Goal: Information Seeking & Learning: Learn about a topic

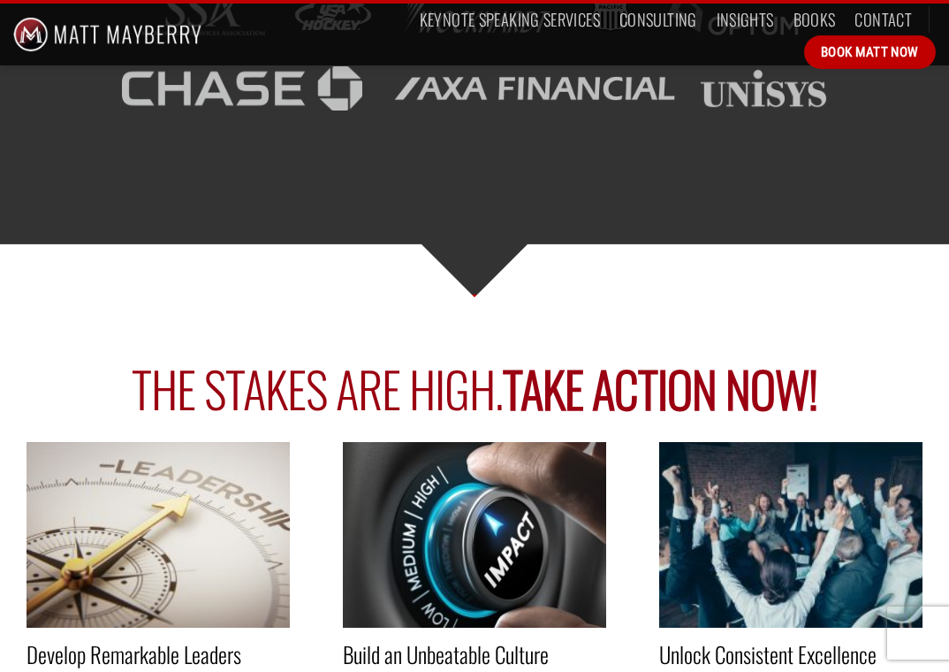
scroll to position [3004, 0]
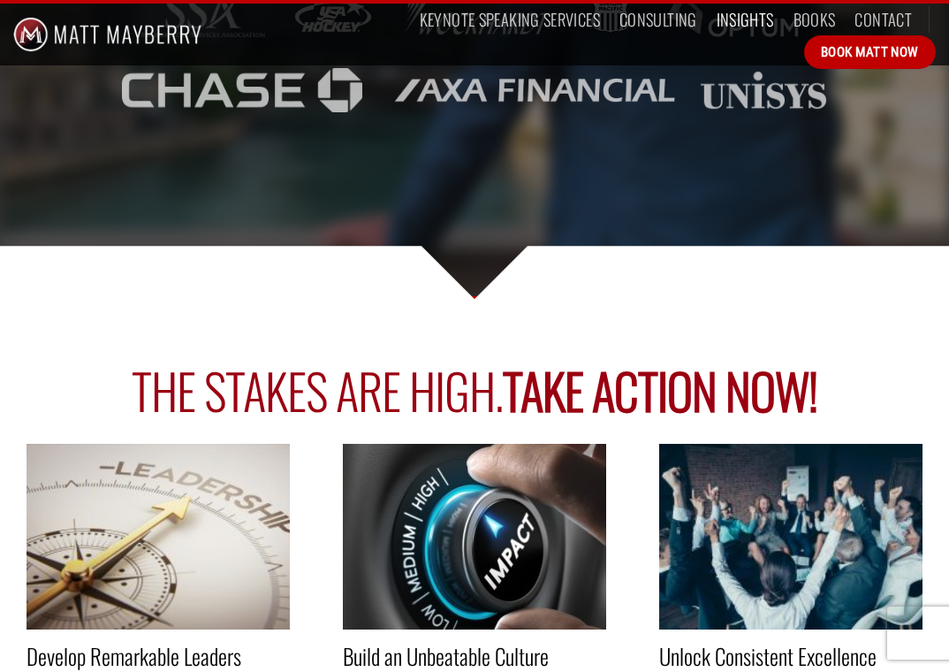
click at [750, 19] on link "Insights" at bounding box center [745, 20] width 57 height 32
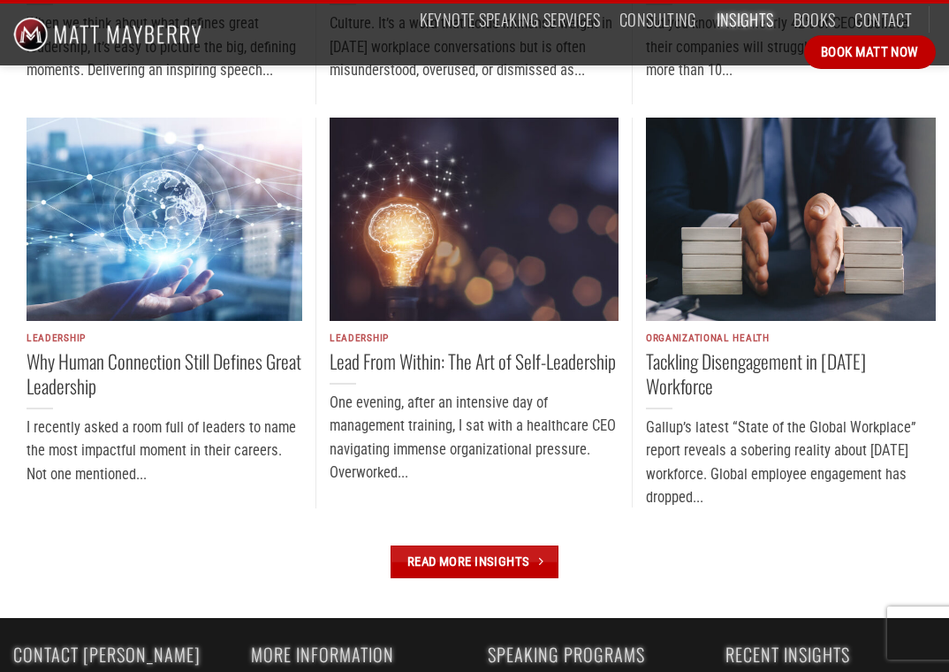
scroll to position [2163, 0]
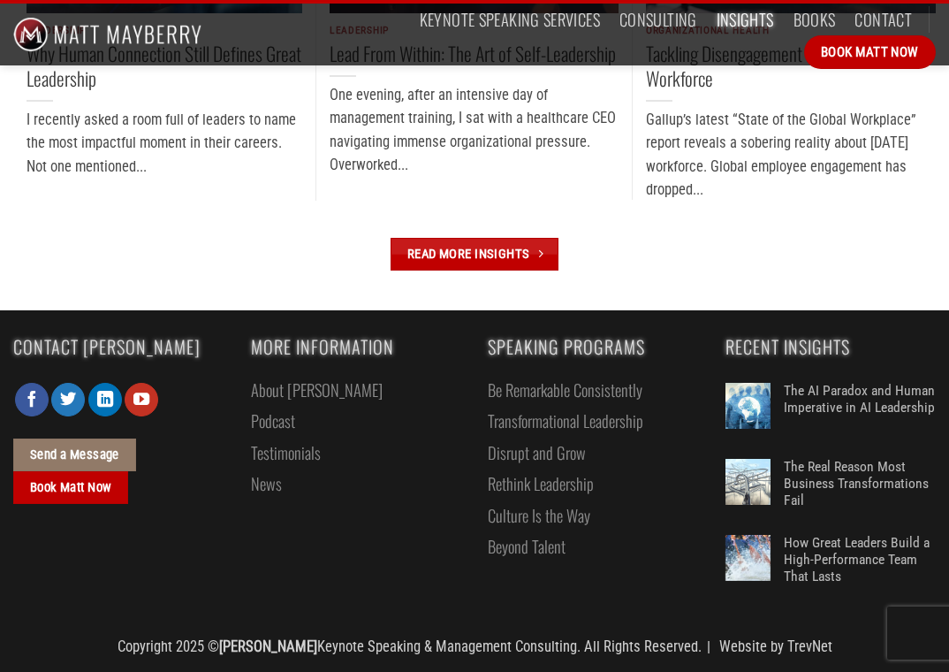
click at [301, 391] on link "About [PERSON_NAME]" at bounding box center [317, 389] width 132 height 31
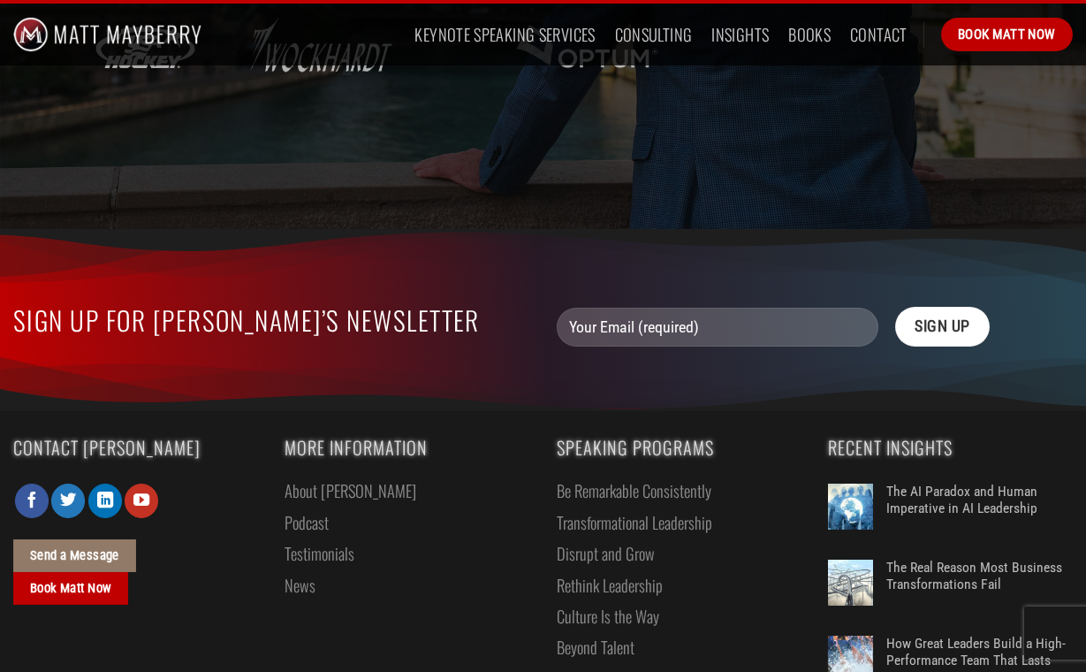
scroll to position [3601, 0]
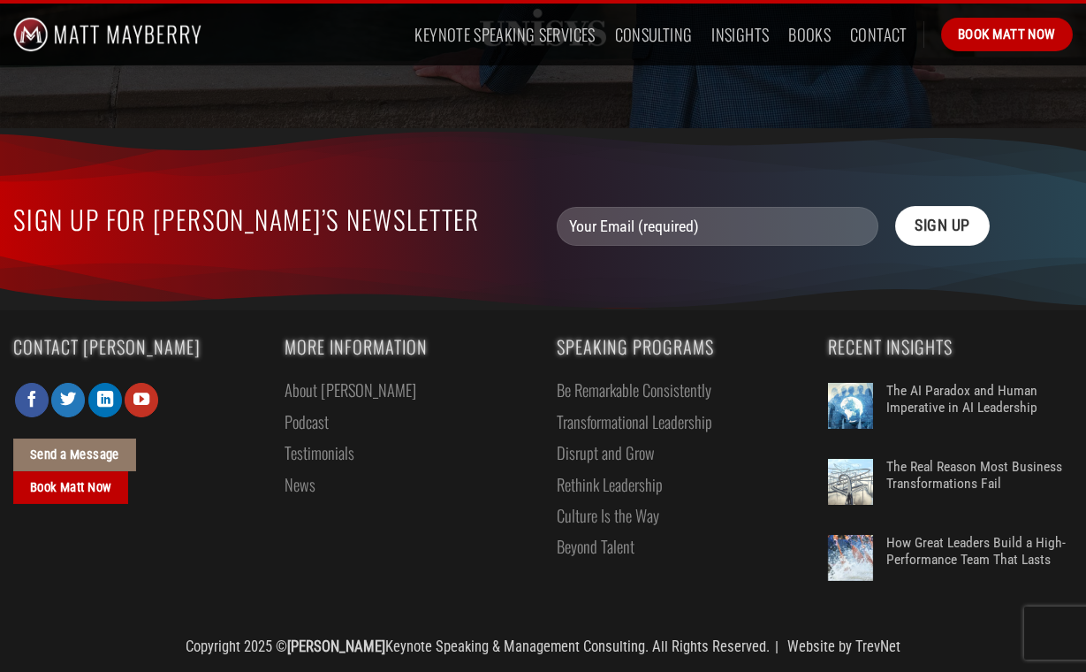
click at [916, 557] on link "How Great Leaders Build a High-Performance Team That Lasts" at bounding box center [979, 561] width 186 height 53
